Goal: Browse casually: Explore the website without a specific task or goal

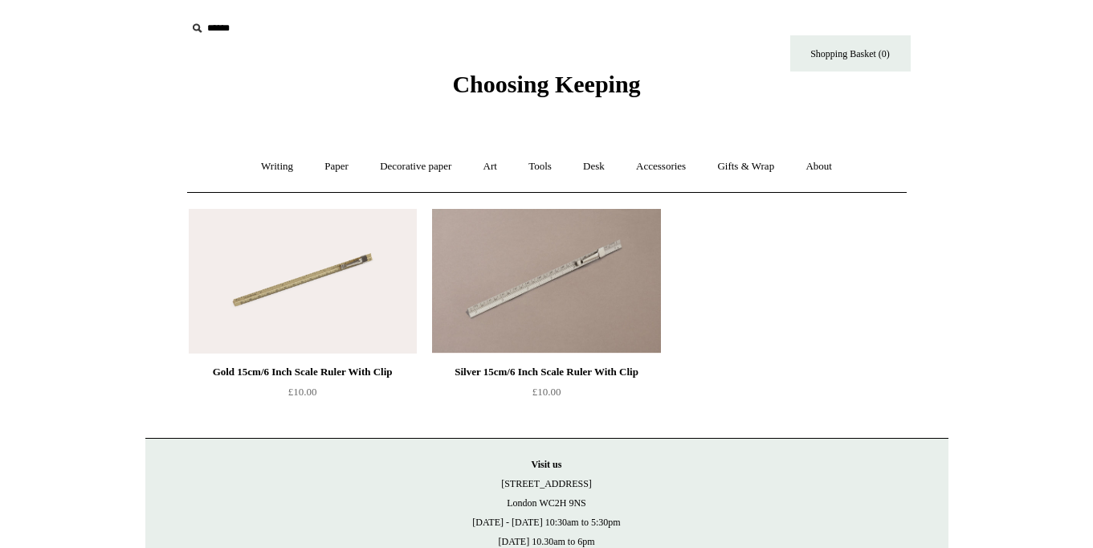
scroll to position [6, 0]
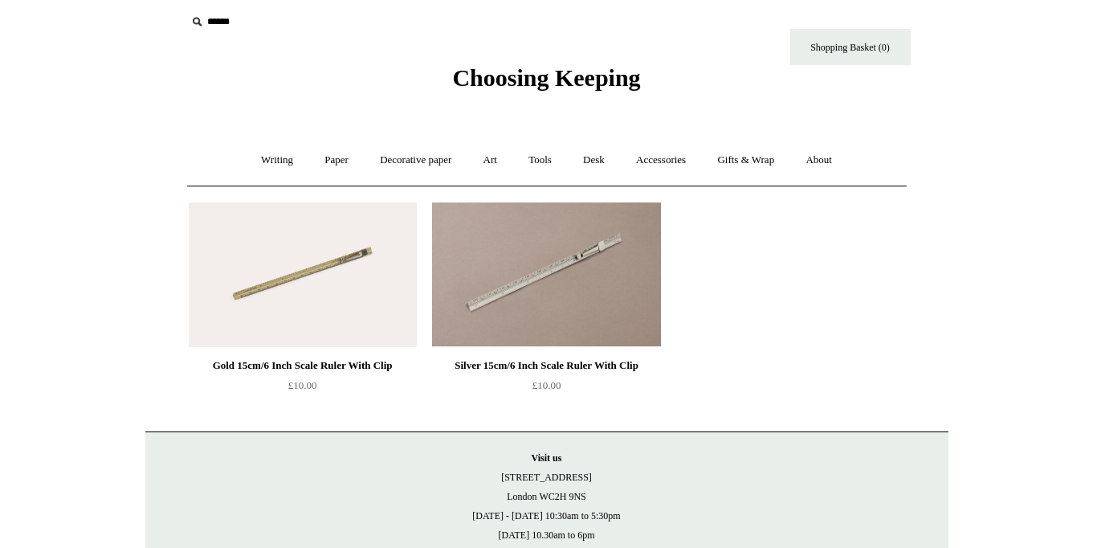
click at [312, 270] on img at bounding box center [303, 274] width 228 height 145
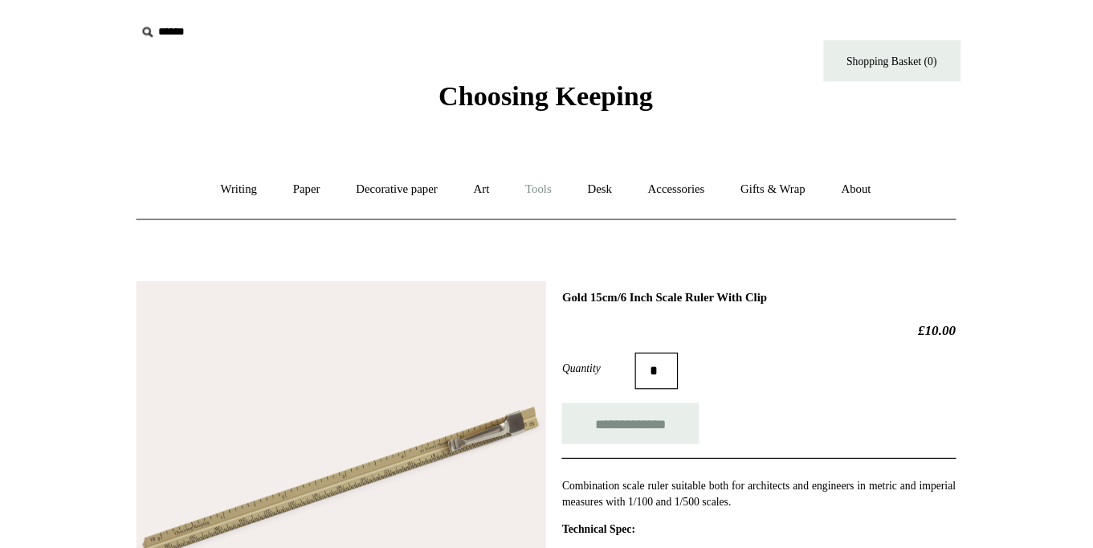
click at [514, 166] on link "Tools +" at bounding box center [540, 166] width 52 height 43
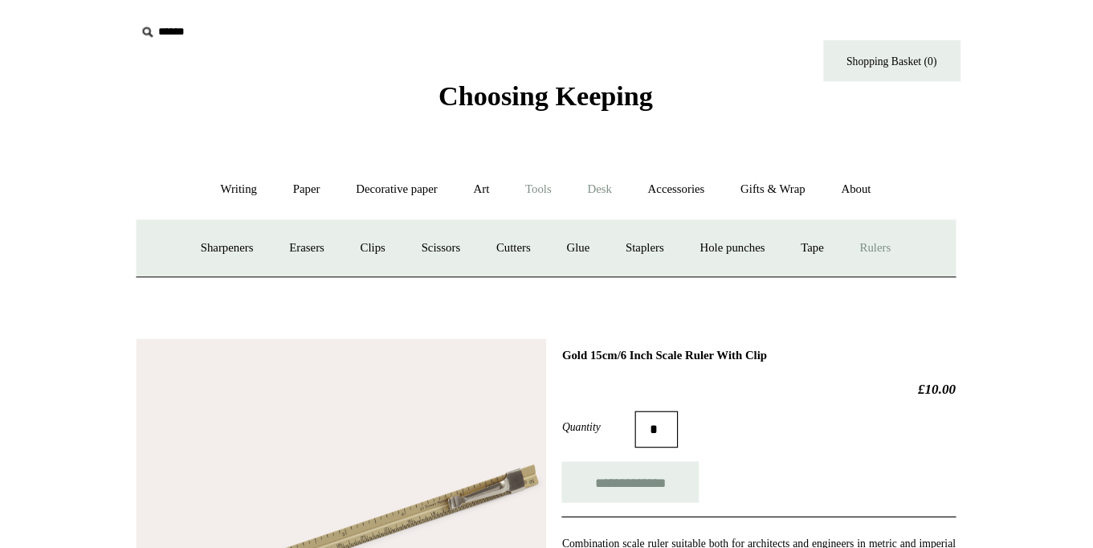
click at [569, 166] on link "Desk +" at bounding box center [594, 166] width 51 height 43
click at [622, 168] on link "Accessories +" at bounding box center [661, 166] width 79 height 43
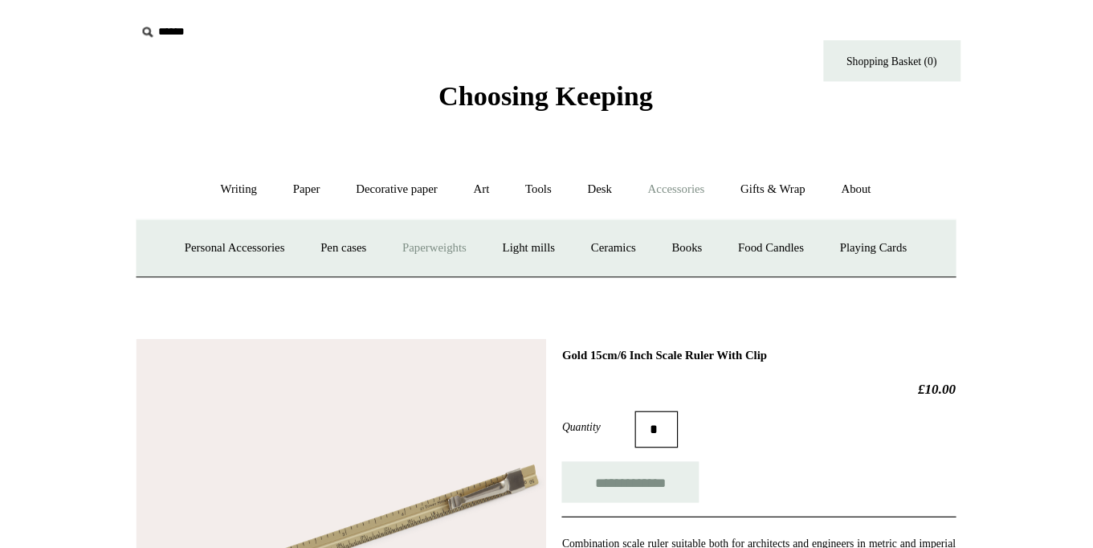
click at [406, 220] on link "Paperweights +" at bounding box center [448, 218] width 85 height 43
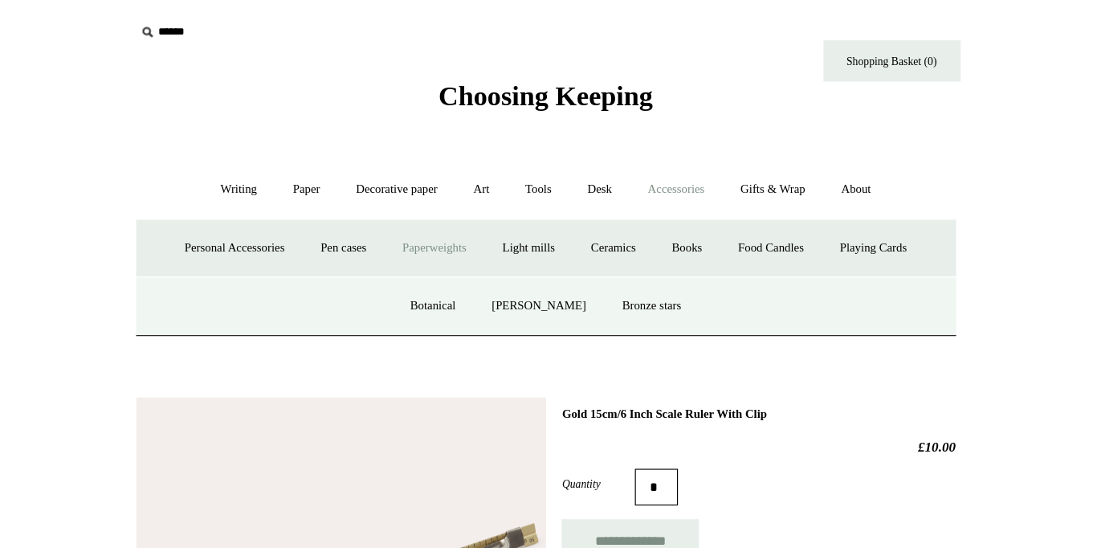
click at [406, 218] on link "Paperweights -" at bounding box center [448, 218] width 85 height 43
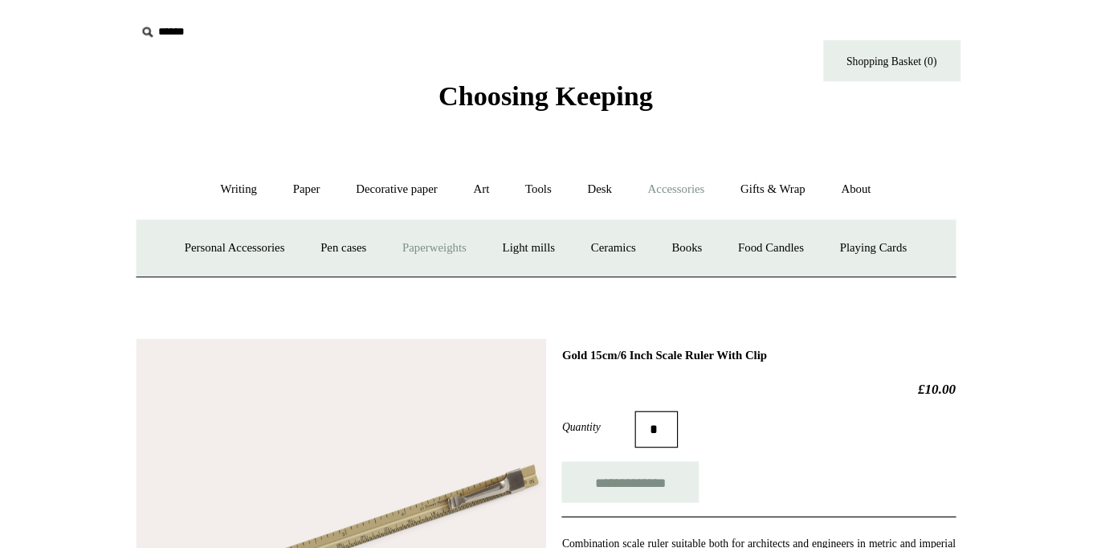
click at [406, 218] on link "Paperweights +" at bounding box center [448, 218] width 85 height 43
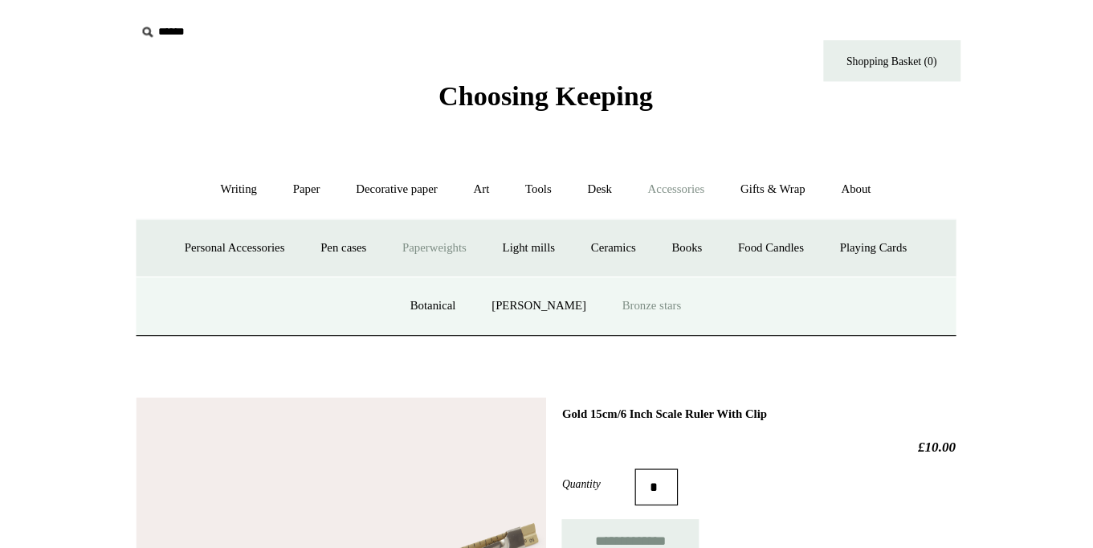
click at [599, 268] on link "Bronze stars" at bounding box center [639, 268] width 81 height 43
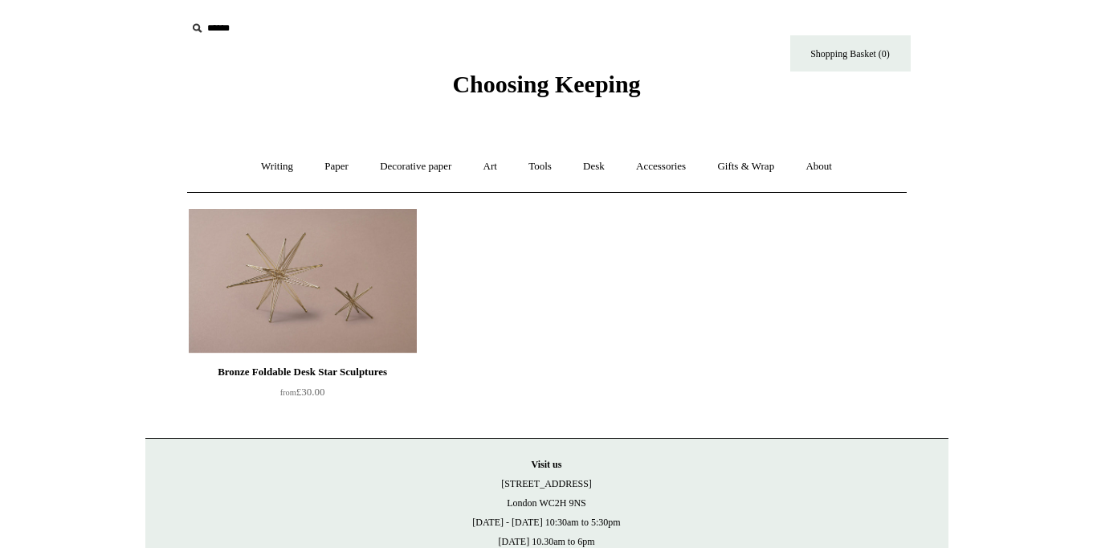
click at [635, 346] on ul "Bronze Foldable Desk Star Sculptures from £30.00" at bounding box center [565, 311] width 766 height 221
click at [310, 292] on img at bounding box center [303, 281] width 228 height 145
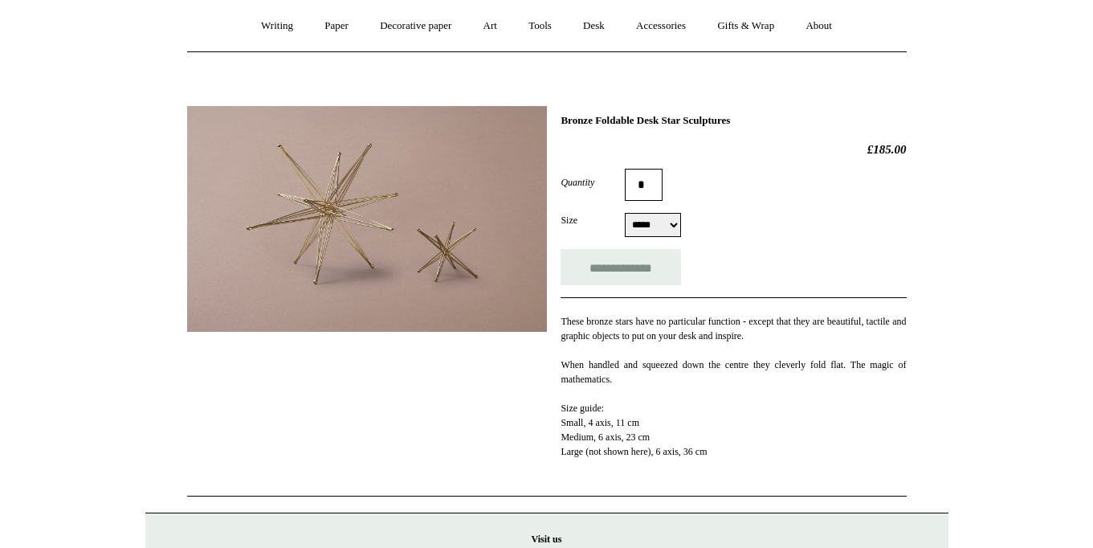
scroll to position [144, 0]
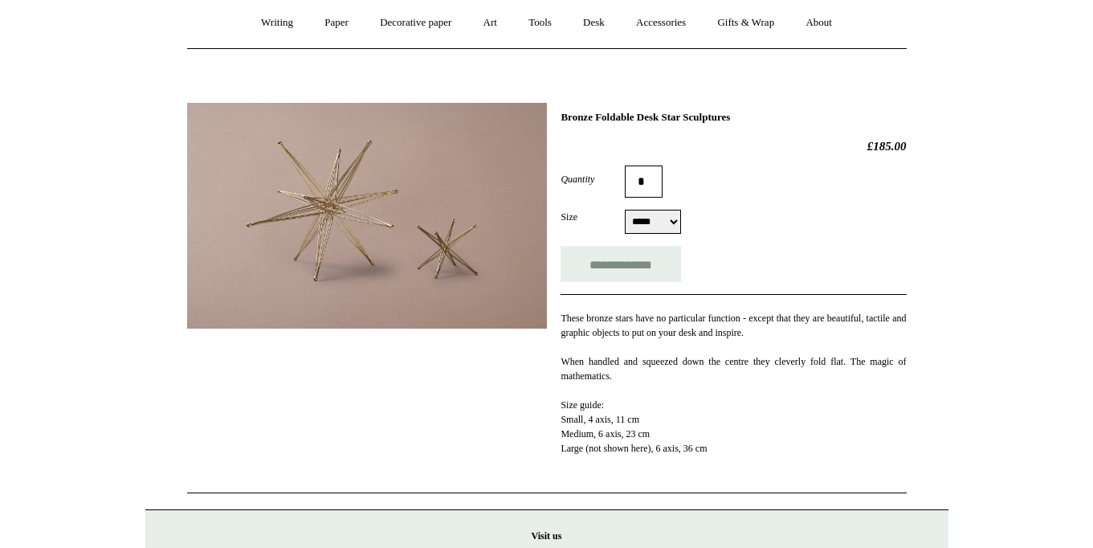
click at [361, 228] on img at bounding box center [367, 216] width 360 height 226
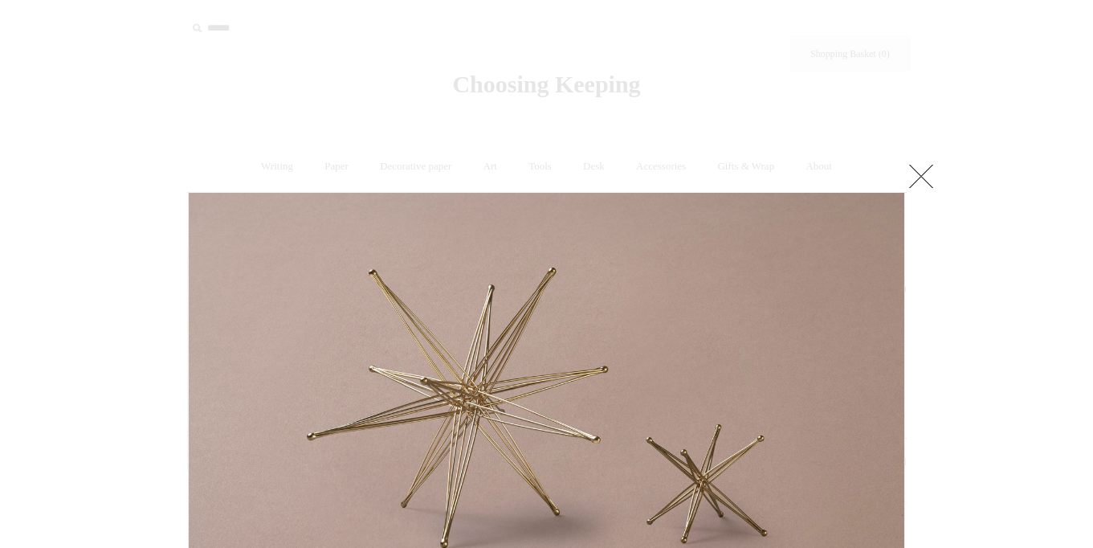
scroll to position [0, 0]
click at [924, 174] on link at bounding box center [921, 176] width 32 height 32
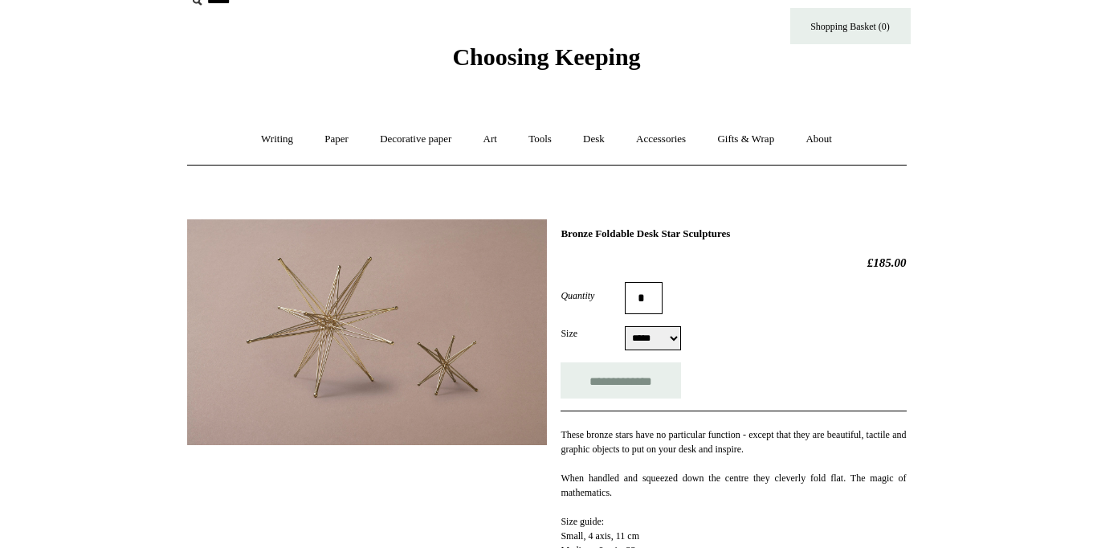
scroll to position [29, 0]
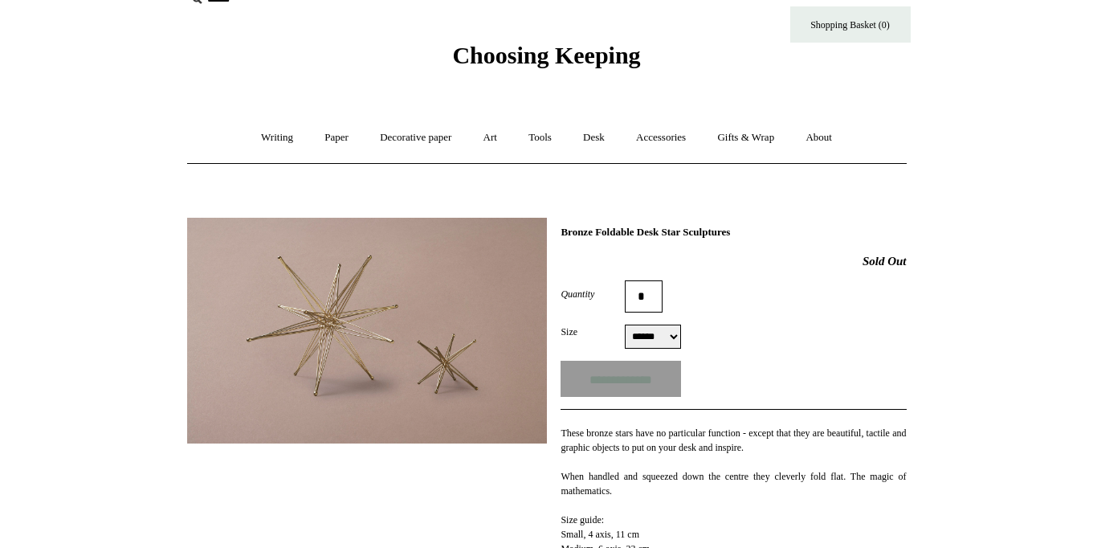
select select "*****"
drag, startPoint x: 773, startPoint y: 229, endPoint x: 561, endPoint y: 231, distance: 212.1
click at [561, 231] on h1 "Bronze Foldable Desk Star Sculptures" at bounding box center [733, 232] width 345 height 13
copy h1 "Bronze Foldable Desk Star Sculptures"
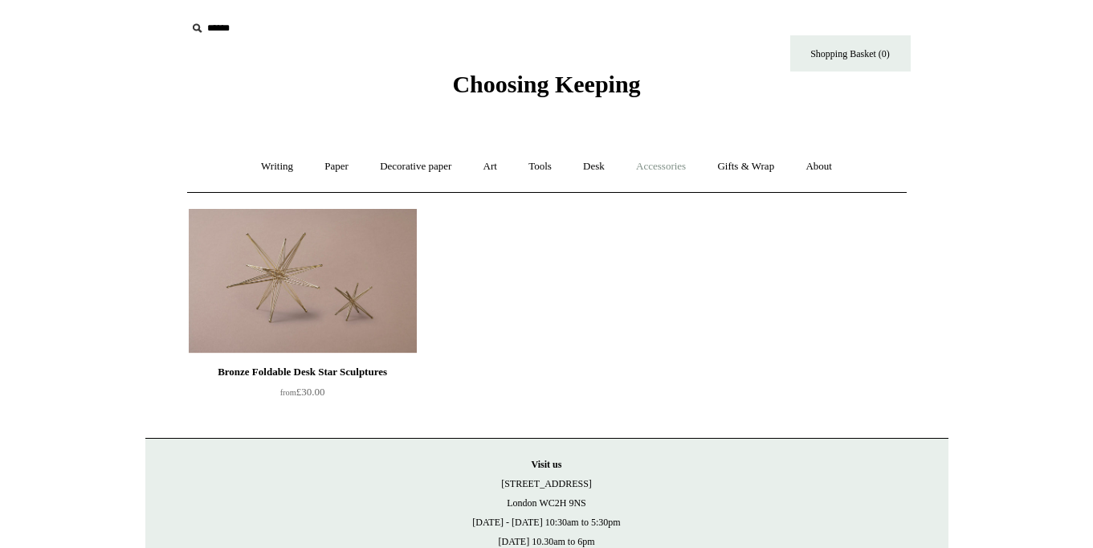
click at [678, 169] on link "Accessories +" at bounding box center [661, 166] width 79 height 43
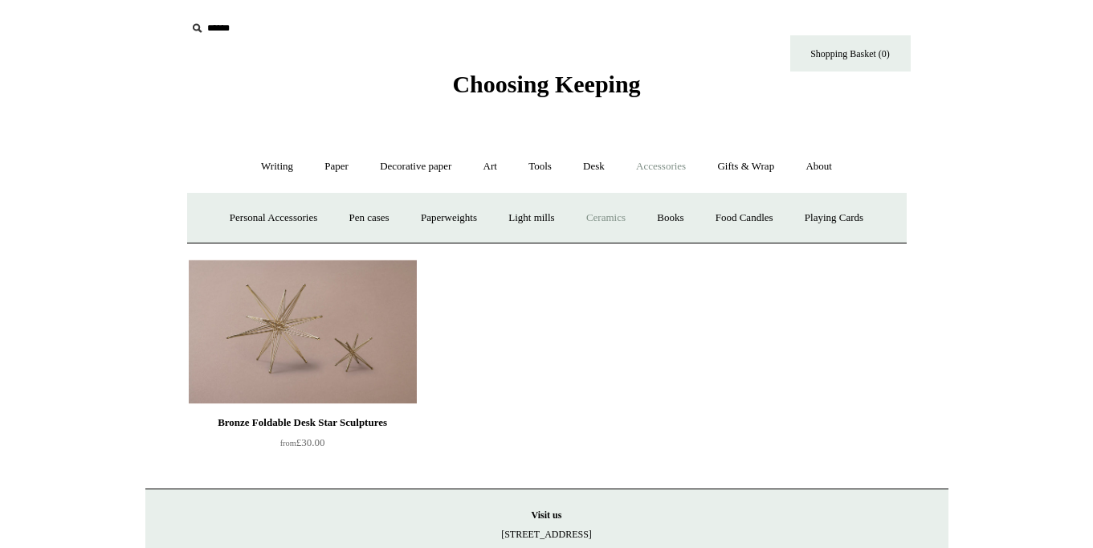
click at [604, 215] on link "Ceramics +" at bounding box center [606, 218] width 68 height 43
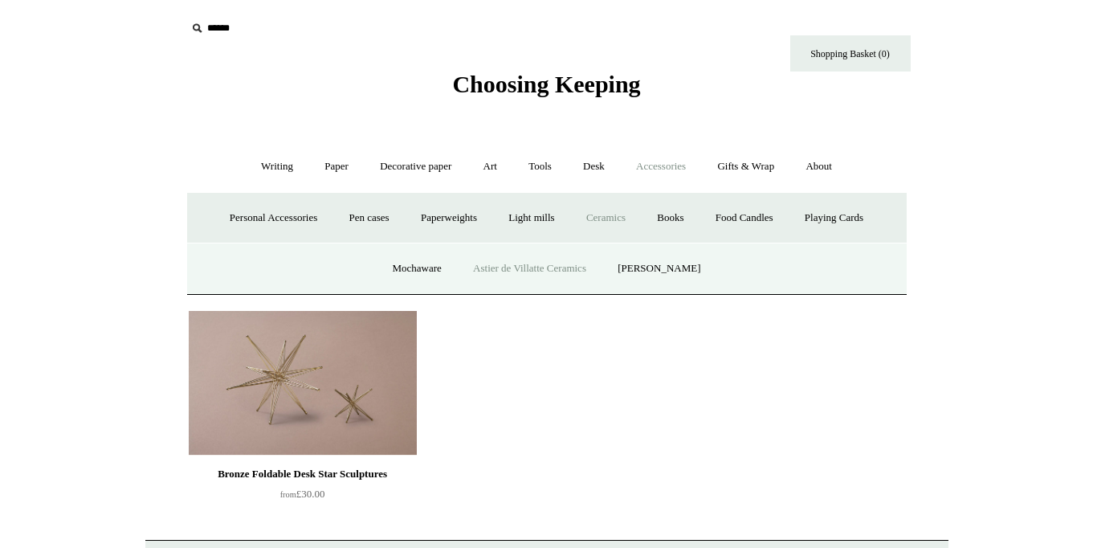
click at [560, 268] on link "Astier de Villatte Ceramics" at bounding box center [530, 268] width 142 height 43
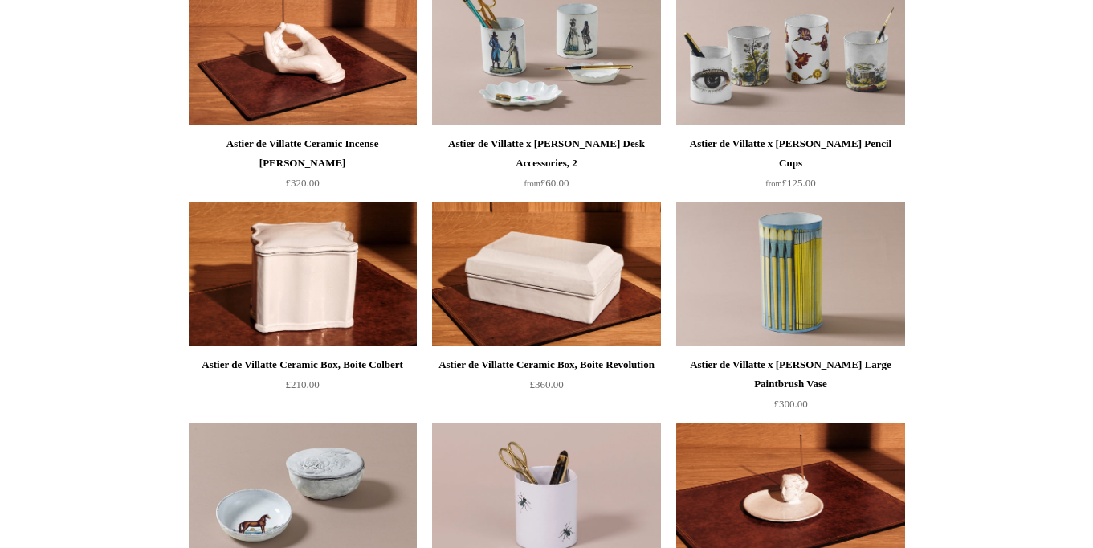
scroll to position [37, 0]
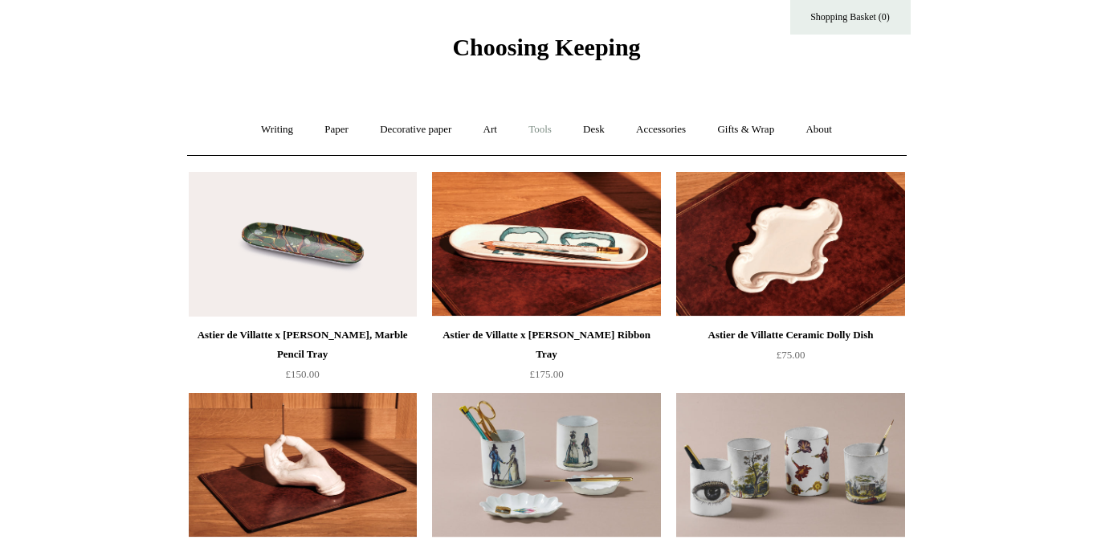
click at [550, 133] on link "Tools +" at bounding box center [540, 129] width 52 height 43
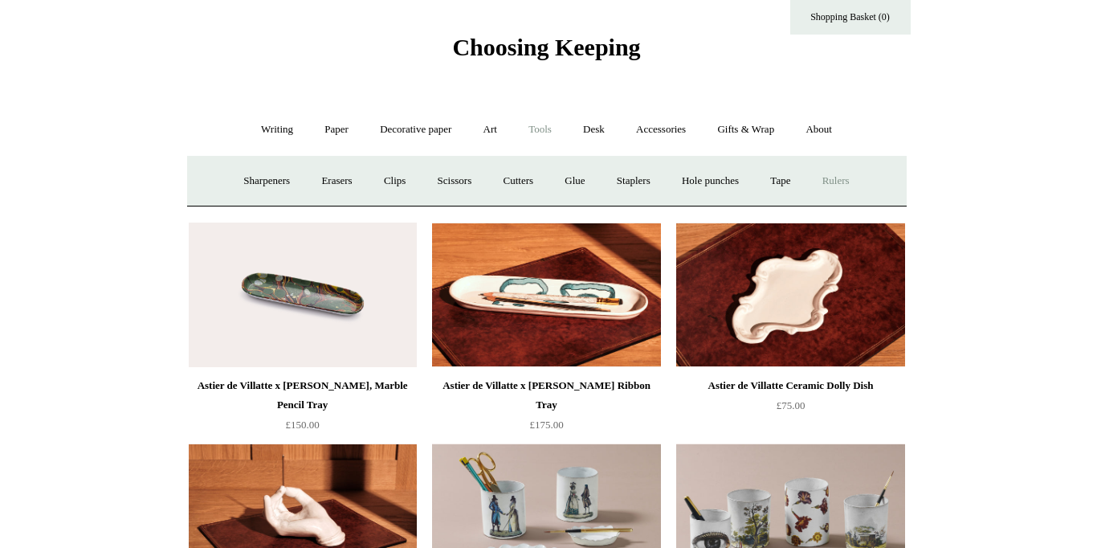
click at [849, 182] on link "Rulers" at bounding box center [836, 181] width 56 height 43
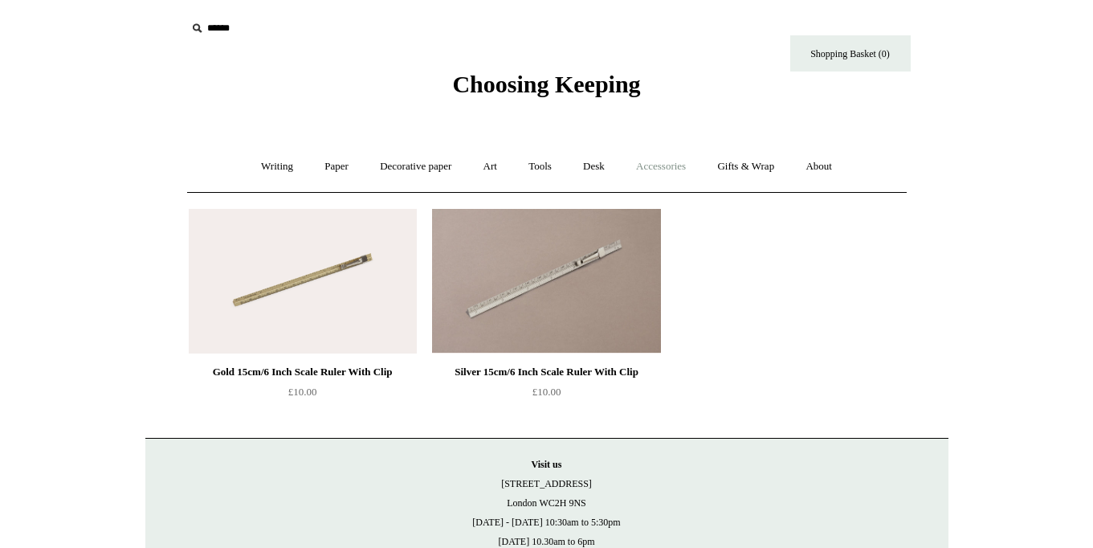
click at [671, 165] on link "Accessories +" at bounding box center [661, 166] width 79 height 43
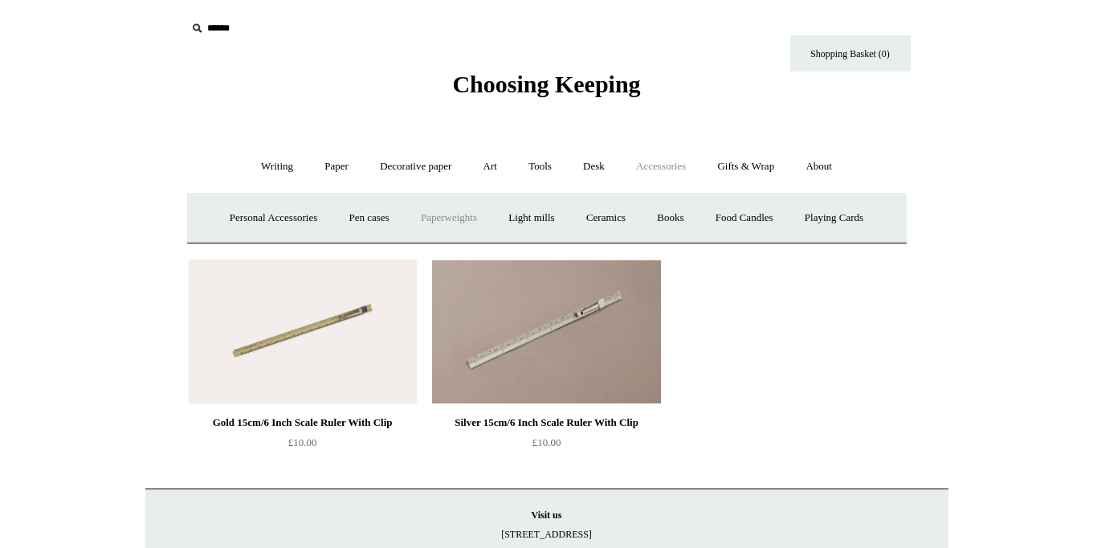
click at [452, 213] on link "Paperweights +" at bounding box center [448, 218] width 85 height 43
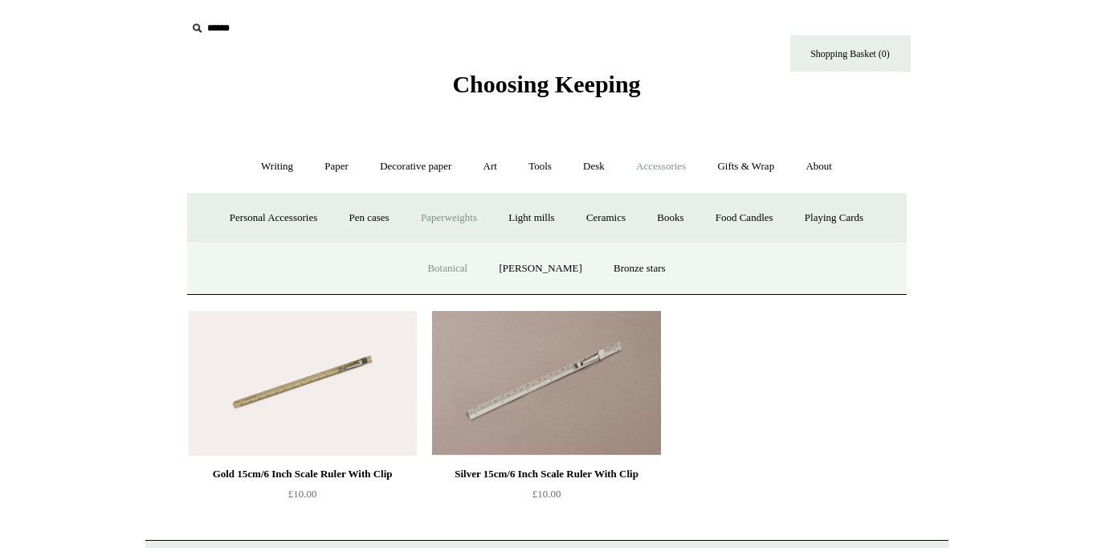
click at [451, 264] on link "Botanical" at bounding box center [447, 268] width 69 height 43
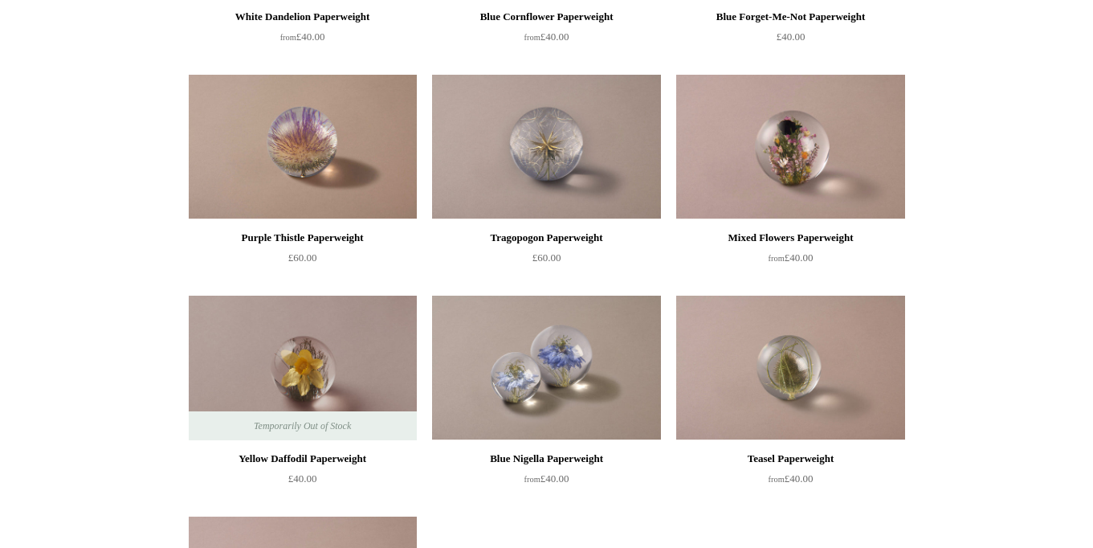
scroll to position [402, 0]
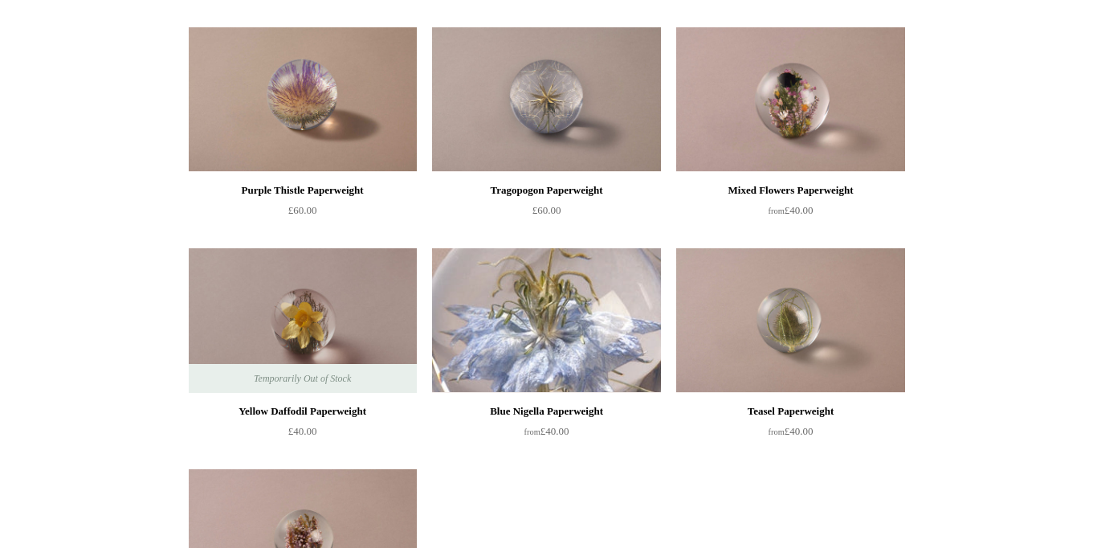
click at [451, 264] on img at bounding box center [546, 320] width 228 height 145
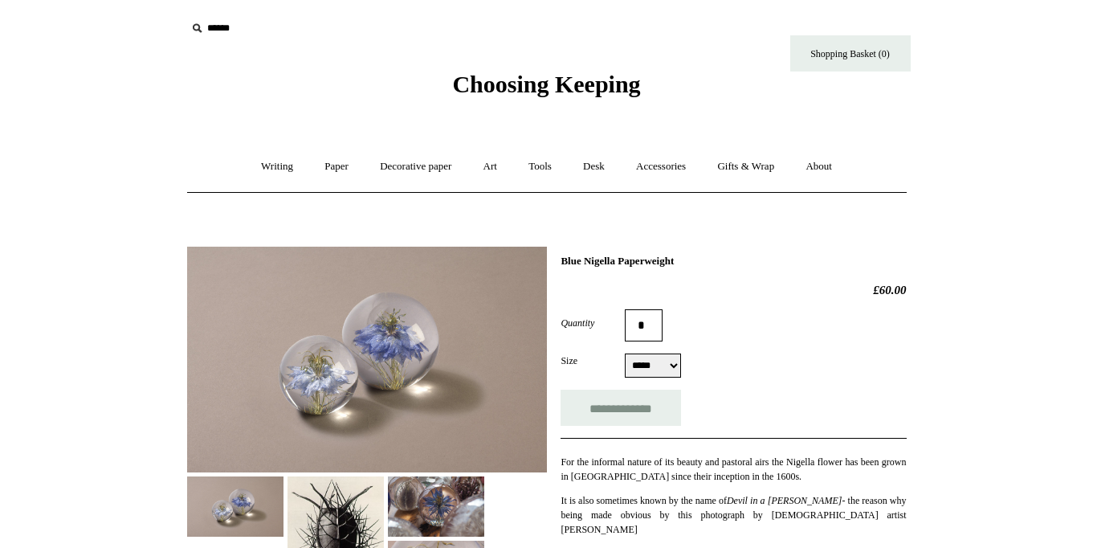
select select "*****"
click at [504, 167] on link "Art +" at bounding box center [490, 166] width 43 height 43
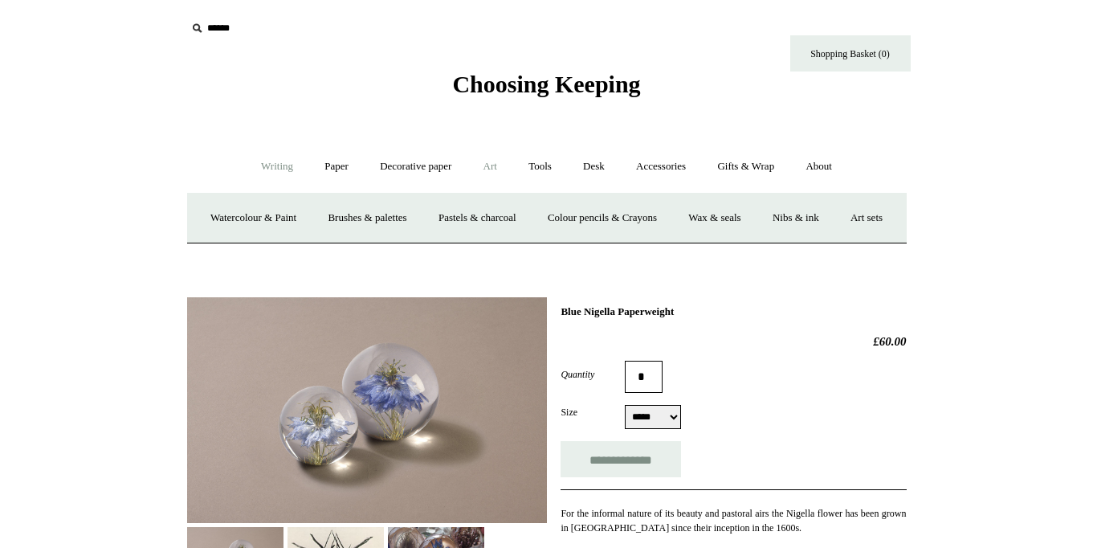
click at [269, 162] on link "Writing +" at bounding box center [277, 166] width 61 height 43
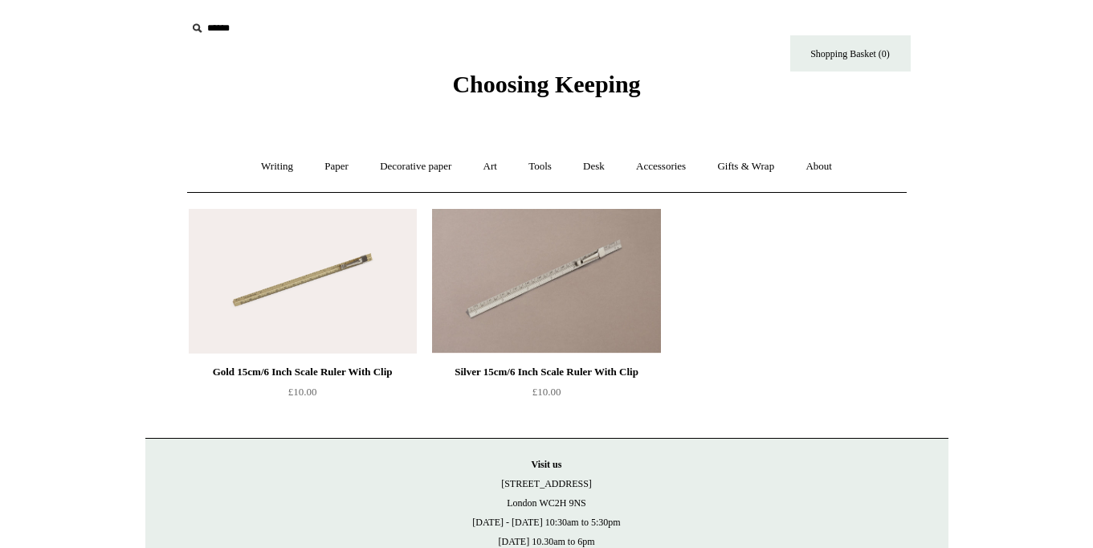
scroll to position [6, 0]
